Goal: Check status: Check status

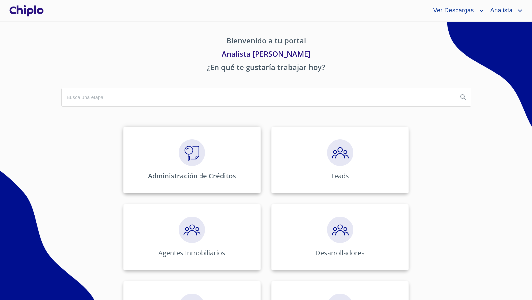
click at [209, 165] on div "Administración de Créditos" at bounding box center [191, 160] width 137 height 67
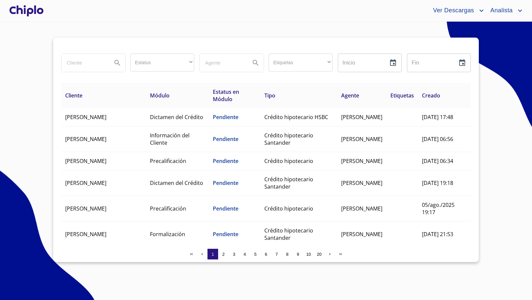
click at [76, 63] on input "search" at bounding box center [84, 63] width 45 height 18
type input "MAYA"
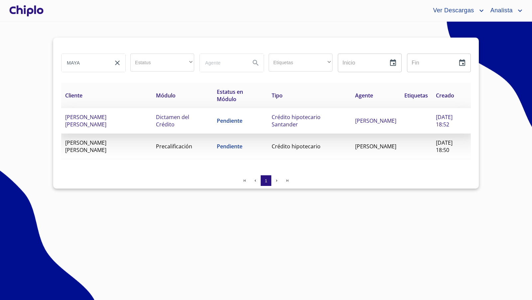
click at [106, 114] on span "[PERSON_NAME] [PERSON_NAME]" at bounding box center [85, 120] width 41 height 15
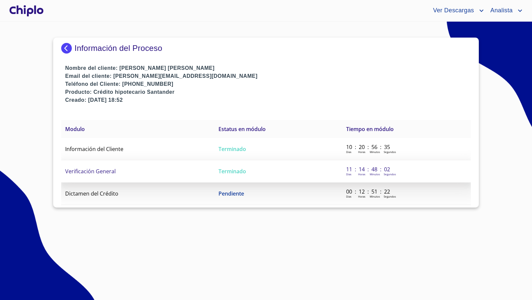
click at [110, 172] on span "Verificación General" at bounding box center [90, 171] width 51 height 7
